Goal: Task Accomplishment & Management: Use online tool/utility

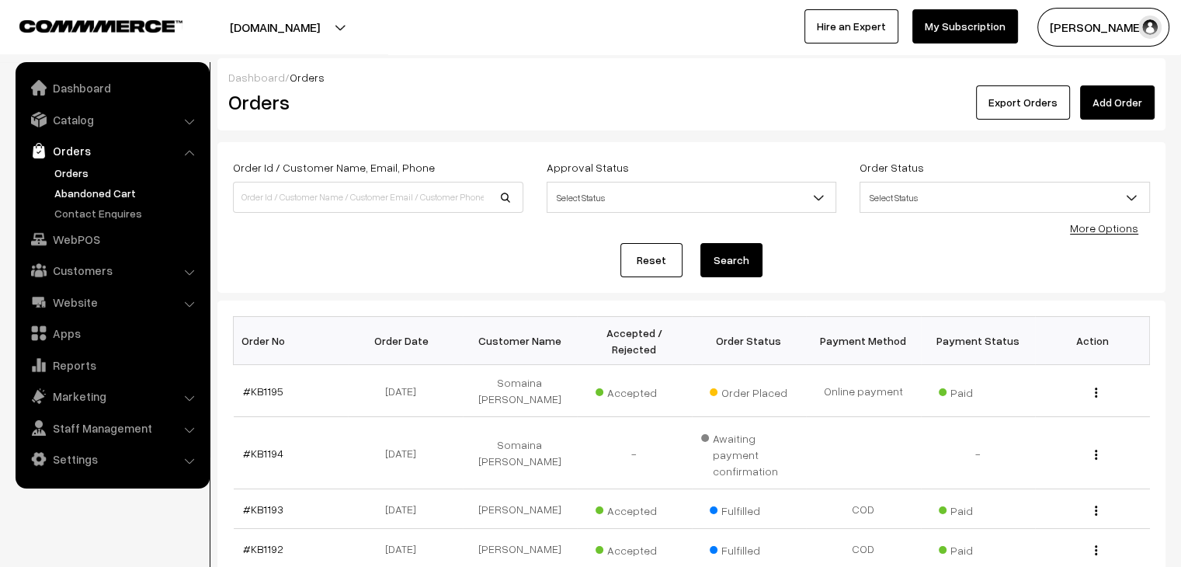
click at [120, 190] on link "Abandoned Cart" at bounding box center [127, 193] width 154 height 16
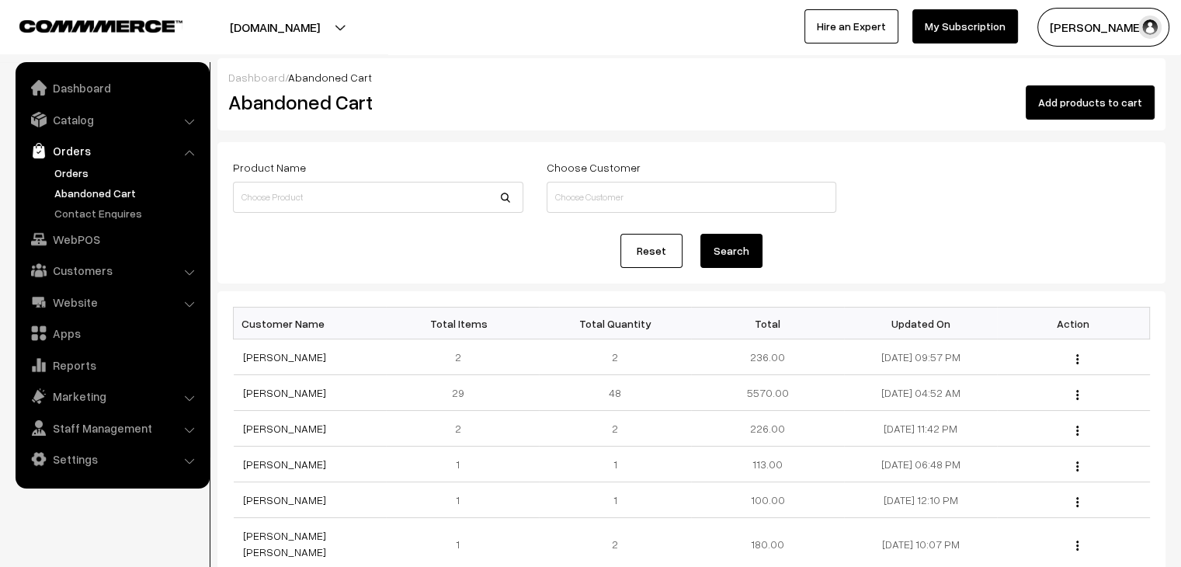
click at [76, 168] on link "Orders" at bounding box center [127, 173] width 154 height 16
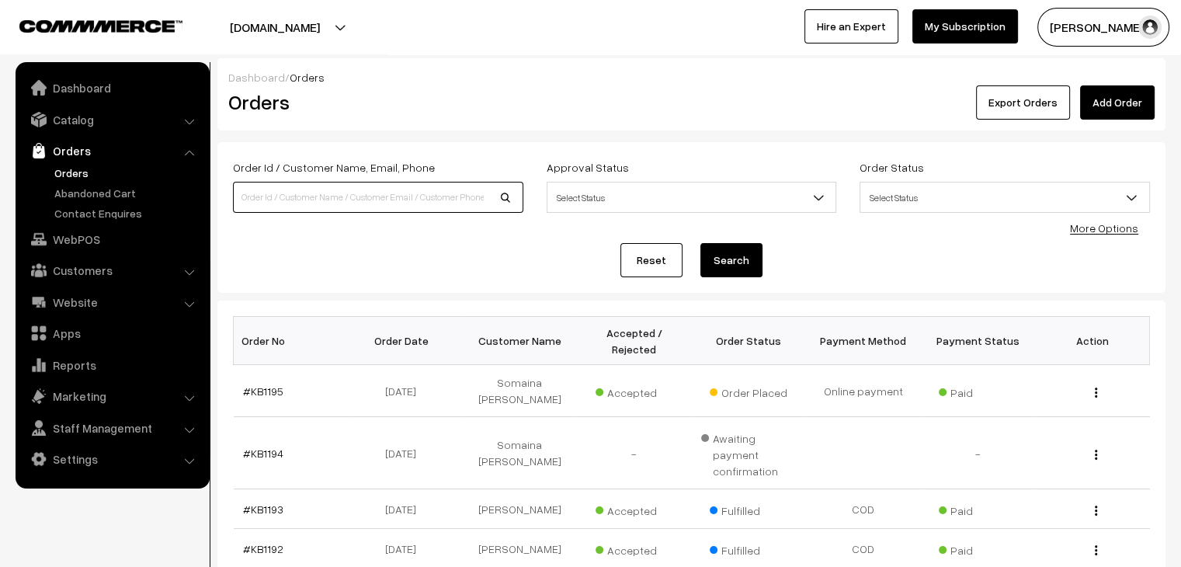
click at [304, 189] on input at bounding box center [378, 197] width 290 height 31
type input "99000"
click at [700, 243] on button "Search" at bounding box center [731, 260] width 62 height 34
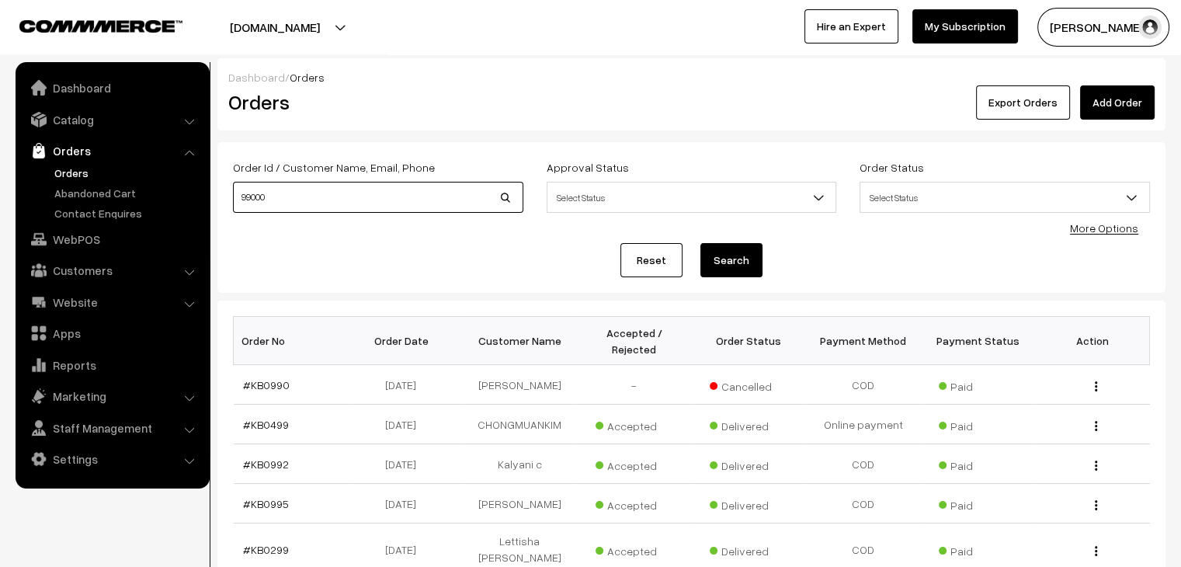
click at [311, 201] on input "99000" at bounding box center [378, 197] width 290 height 31
type input "99000212"
click at [700, 243] on button "Search" at bounding box center [731, 260] width 62 height 34
click at [311, 201] on input "99000212" at bounding box center [378, 197] width 290 height 31
type input "9900021253"
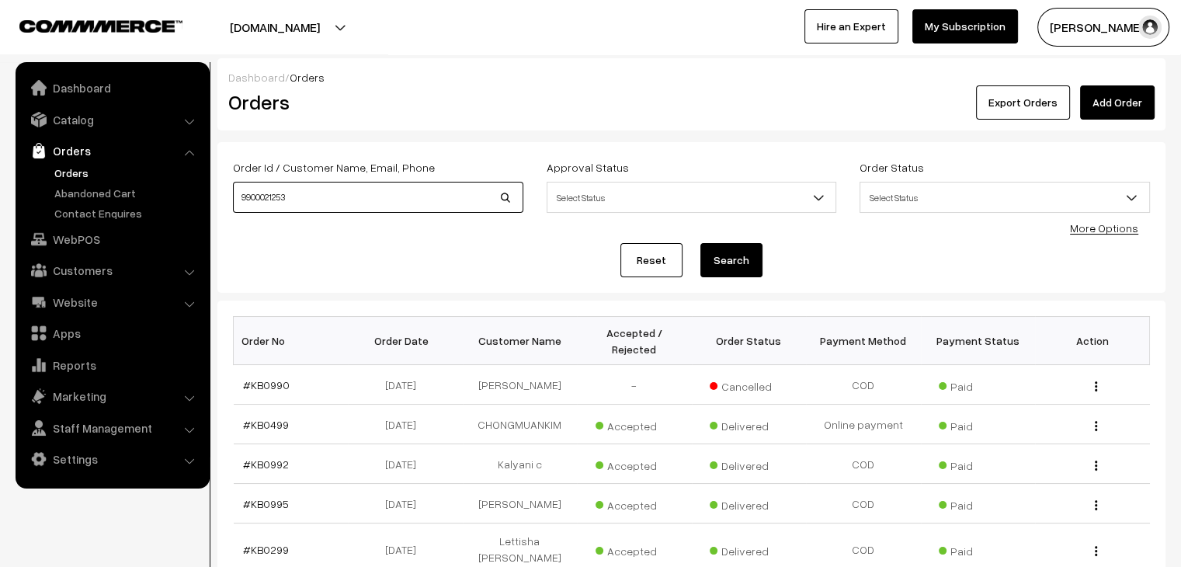
click at [700, 243] on button "Search" at bounding box center [731, 260] width 62 height 34
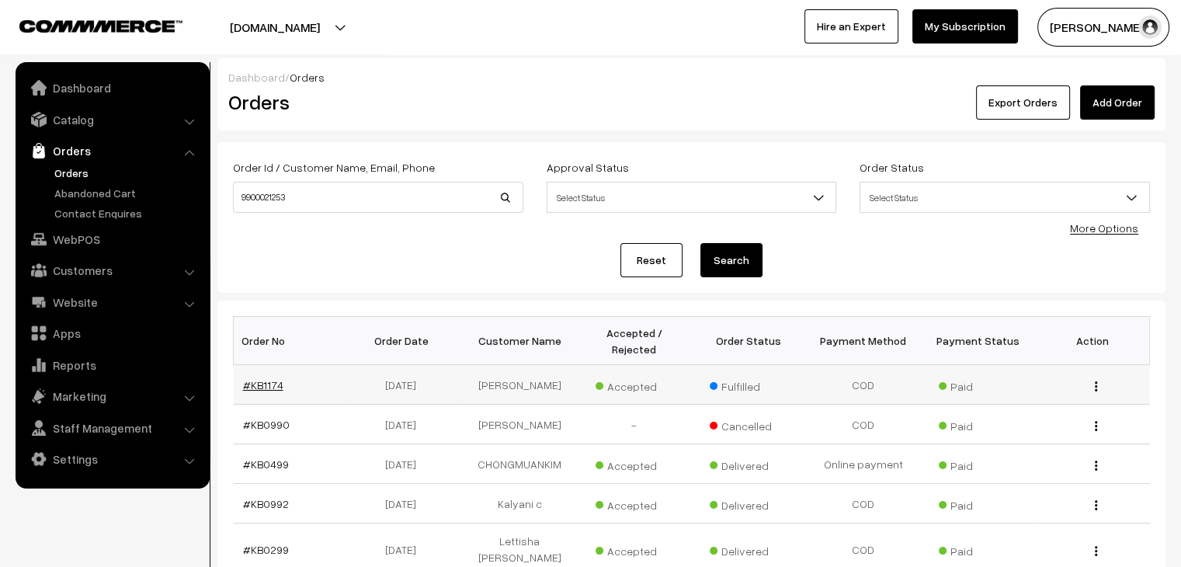
click at [264, 378] on link "#KB1174" at bounding box center [263, 384] width 40 height 13
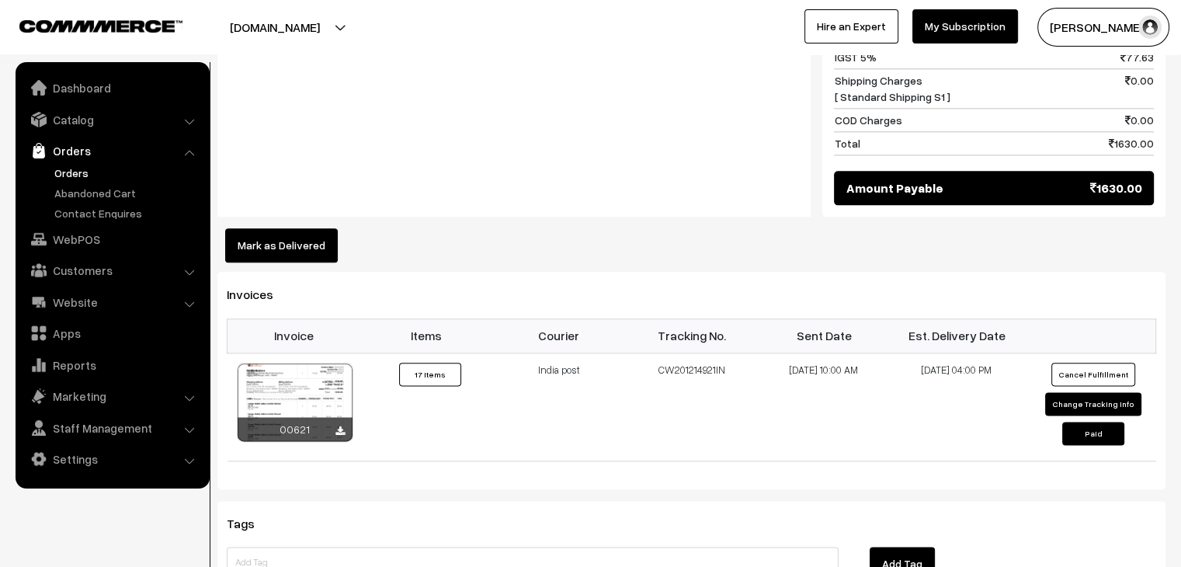
scroll to position [1825, 0]
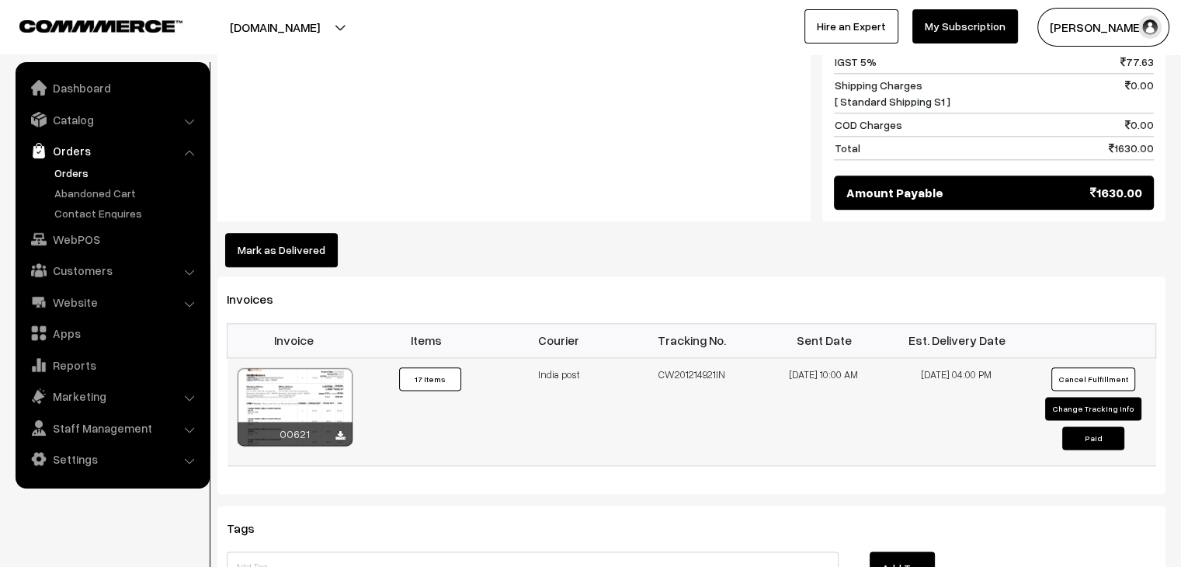
drag, startPoint x: 728, startPoint y: 347, endPoint x: 658, endPoint y: 347, distance: 69.1
click at [658, 357] on td "CW201214921IN" at bounding box center [691, 411] width 133 height 108
copy td "CW201214921IN"
click at [124, 186] on link "Abandoned Cart" at bounding box center [127, 193] width 154 height 16
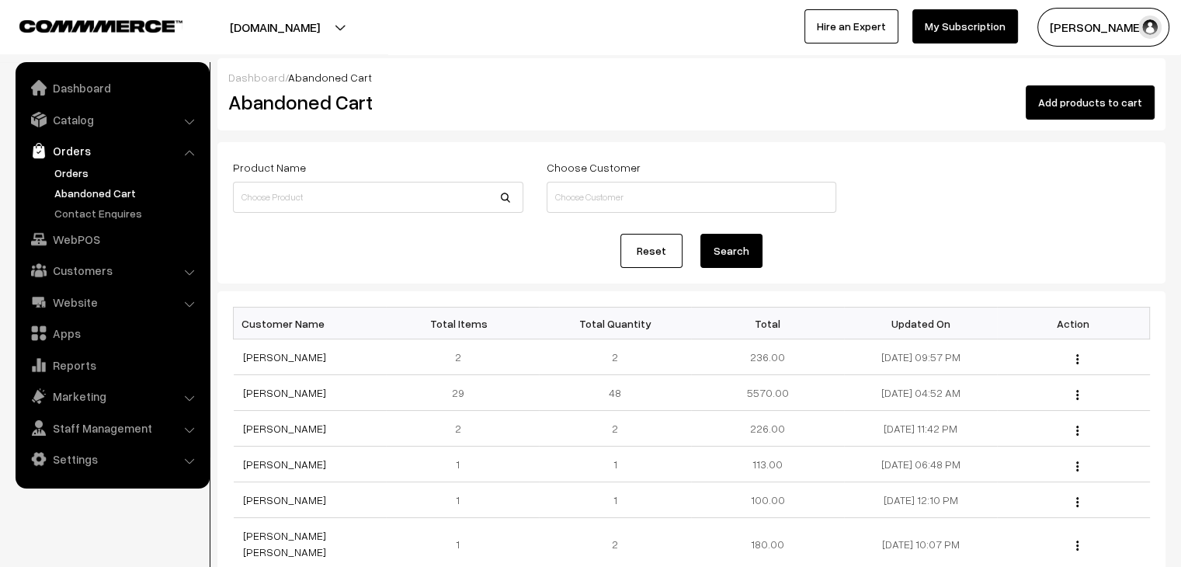
click at [66, 178] on link "Orders" at bounding box center [127, 173] width 154 height 16
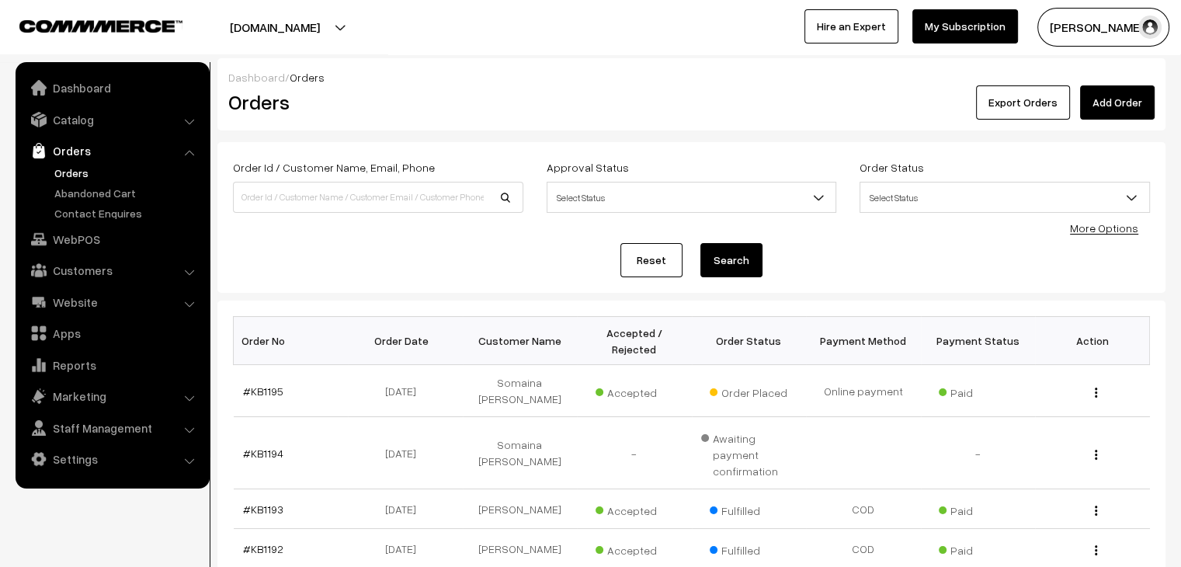
click at [136, 202] on ul "Orders" at bounding box center [112, 193] width 186 height 57
click at [128, 192] on link "Abandoned Cart" at bounding box center [127, 193] width 154 height 16
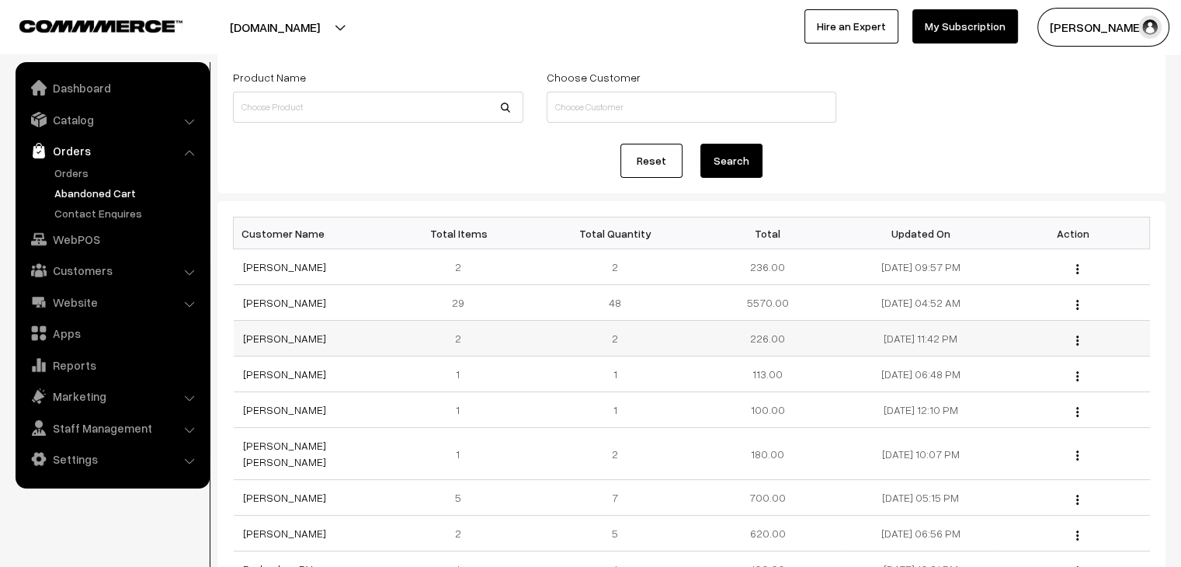
scroll to position [89, 0]
click at [86, 165] on link "Orders" at bounding box center [127, 173] width 154 height 16
